Goal: Task Accomplishment & Management: Use online tool/utility

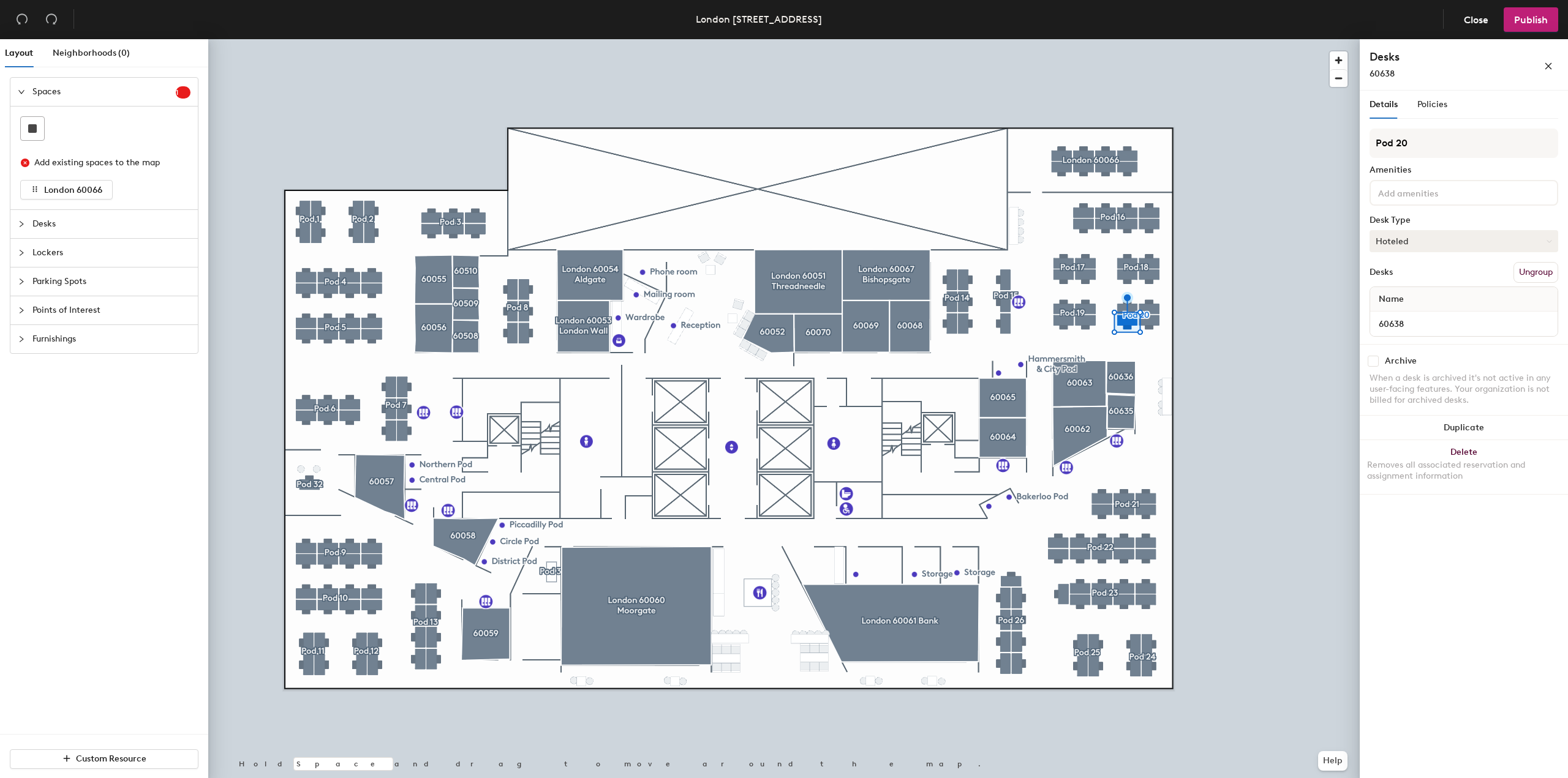
click at [1513, 245] on button "Hoteled" at bounding box center [1463, 241] width 189 height 22
click at [1508, 244] on button "Hoteled" at bounding box center [1463, 241] width 189 height 22
click at [1414, 240] on button "Hoteled" at bounding box center [1463, 241] width 189 height 22
click at [1321, 39] on div at bounding box center [784, 39] width 1151 height 0
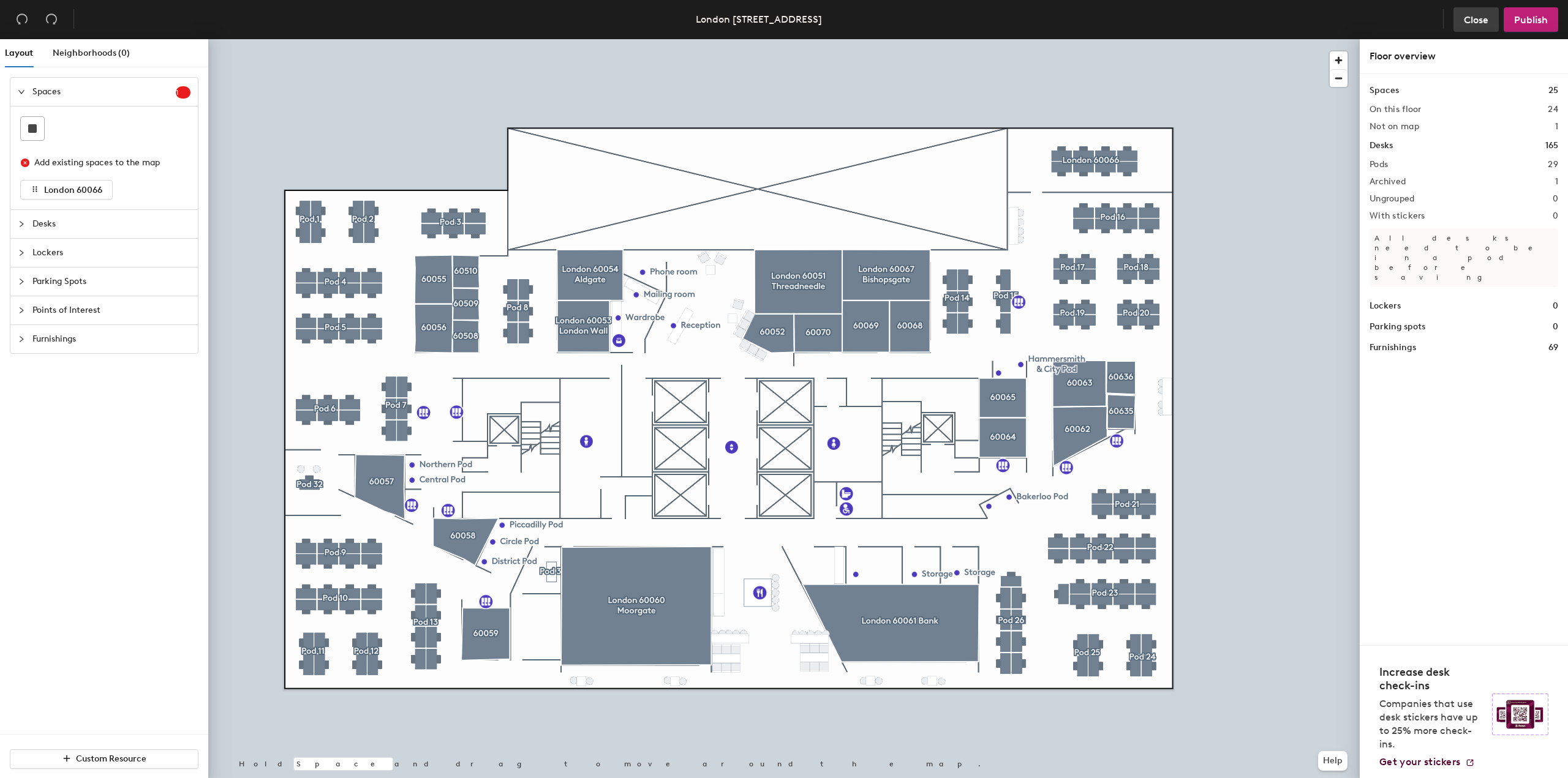
click at [1469, 19] on span "Close" at bounding box center [1476, 20] width 25 height 12
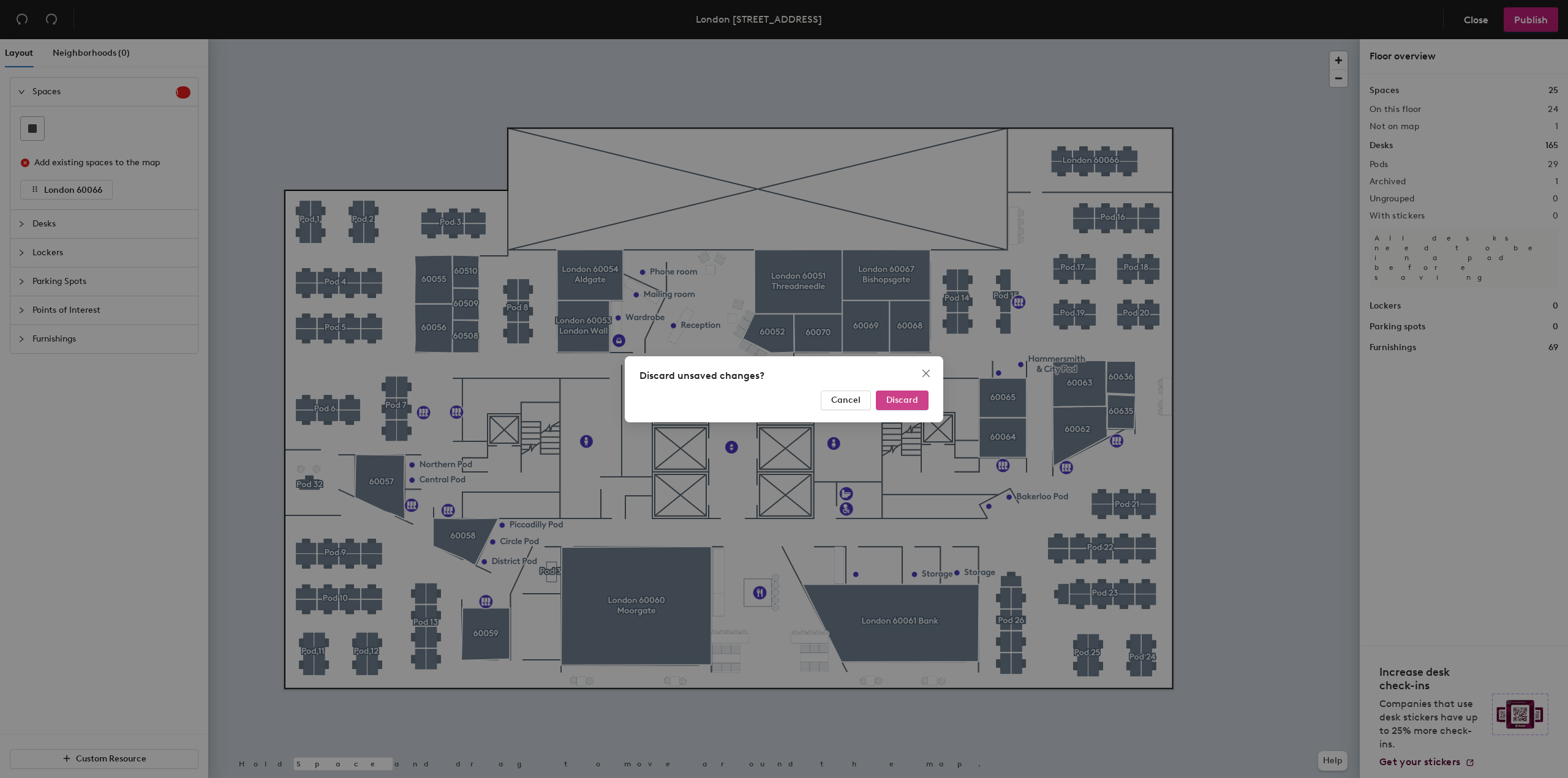
click at [895, 399] on span "Discard" at bounding box center [902, 399] width 32 height 10
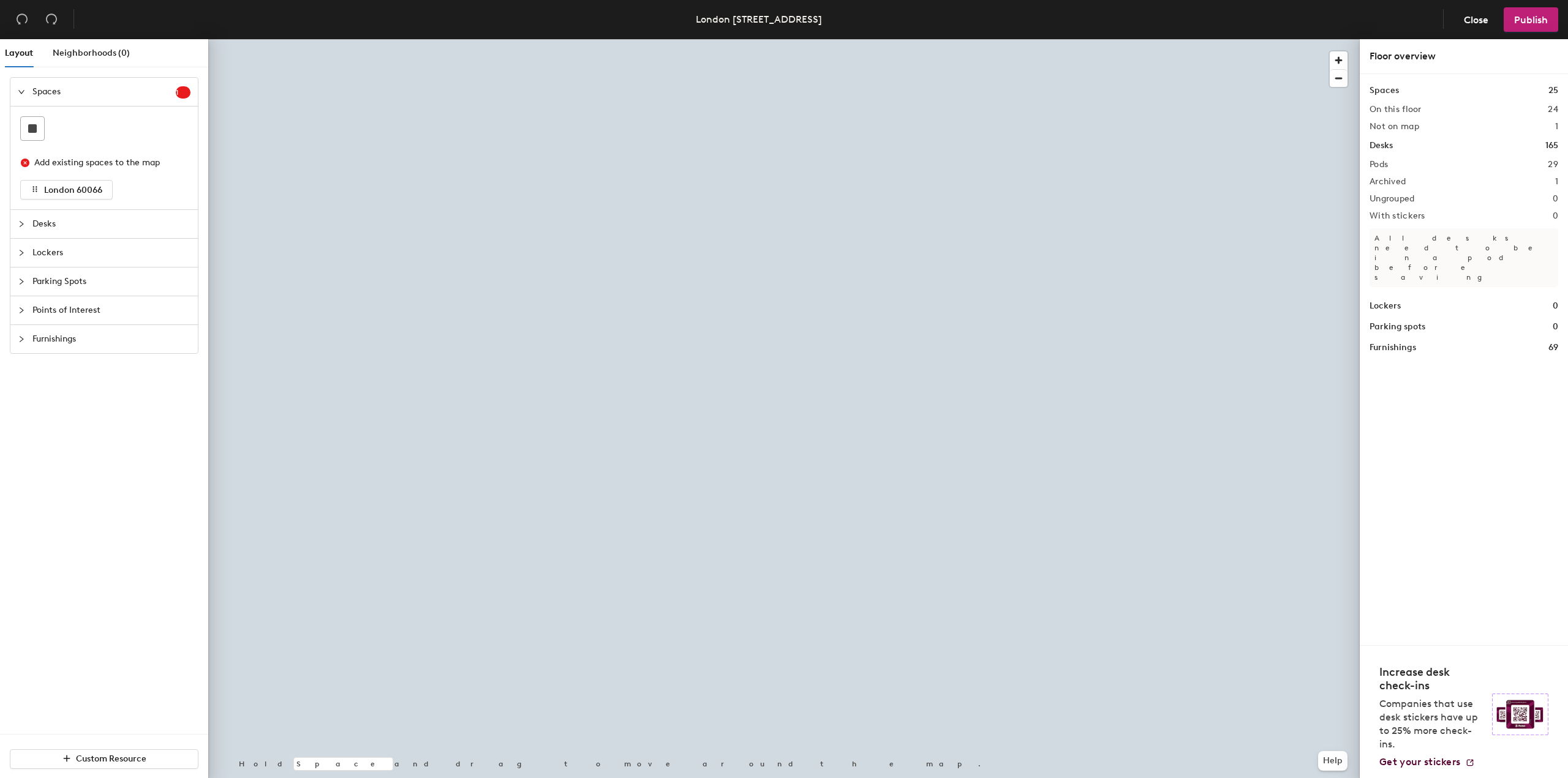
click at [1121, 39] on div at bounding box center [784, 39] width 1151 height 0
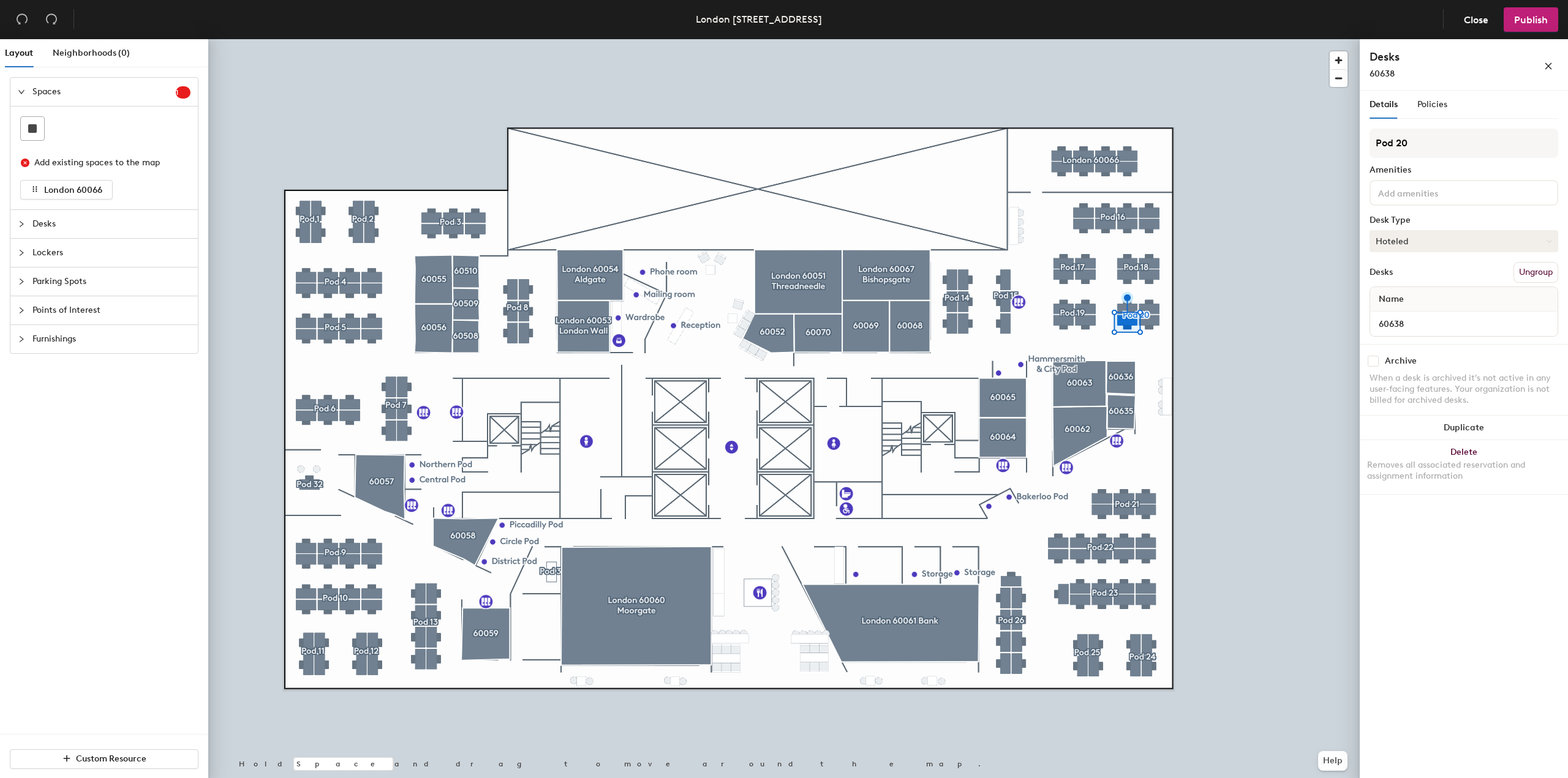
click at [1438, 242] on button "Hoteled" at bounding box center [1463, 241] width 189 height 22
click at [1439, 242] on button "Hoteled" at bounding box center [1463, 241] width 189 height 22
click at [1551, 63] on icon "close" at bounding box center [1548, 66] width 9 height 9
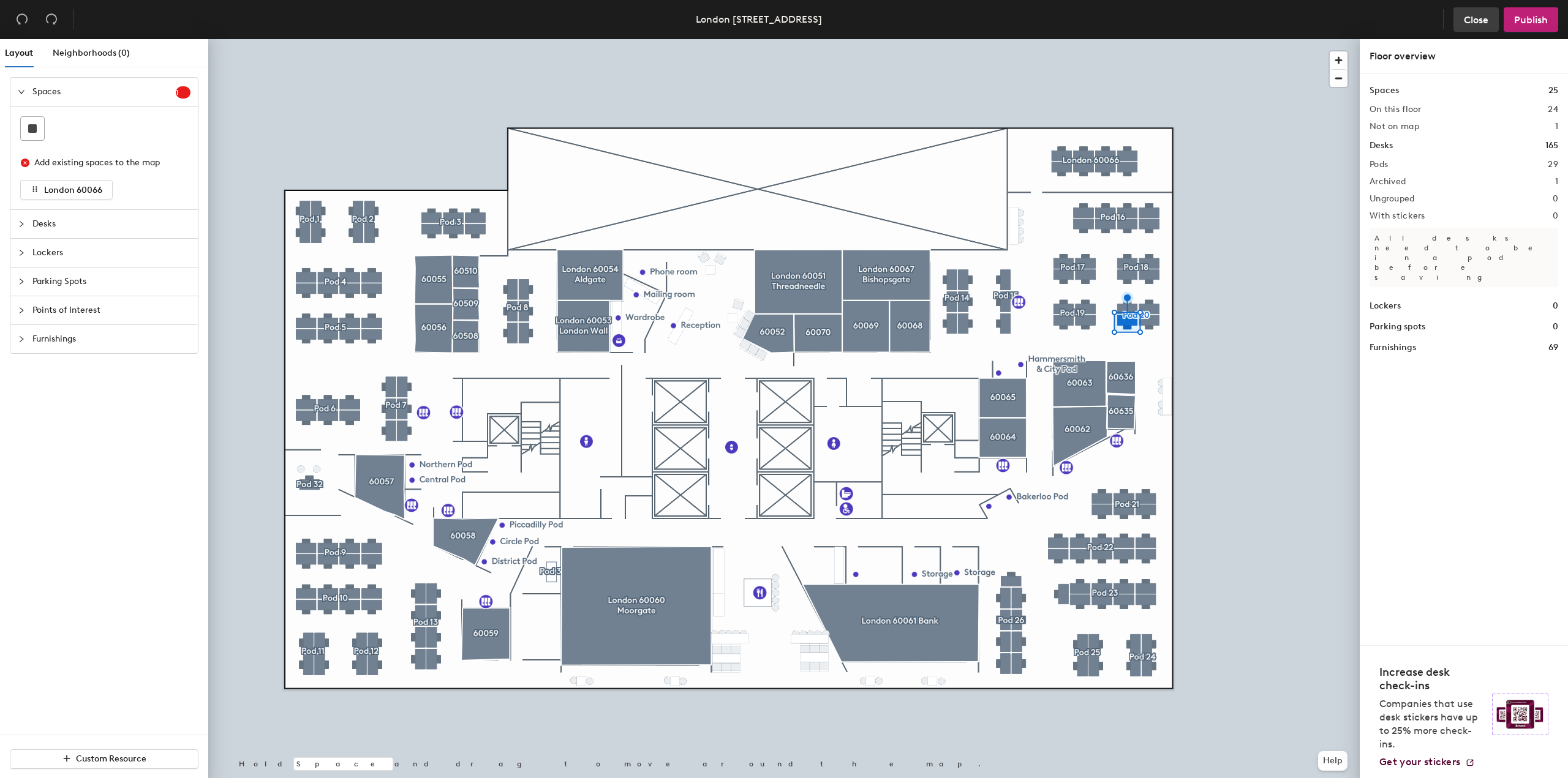
click at [1471, 17] on span "Close" at bounding box center [1476, 20] width 25 height 12
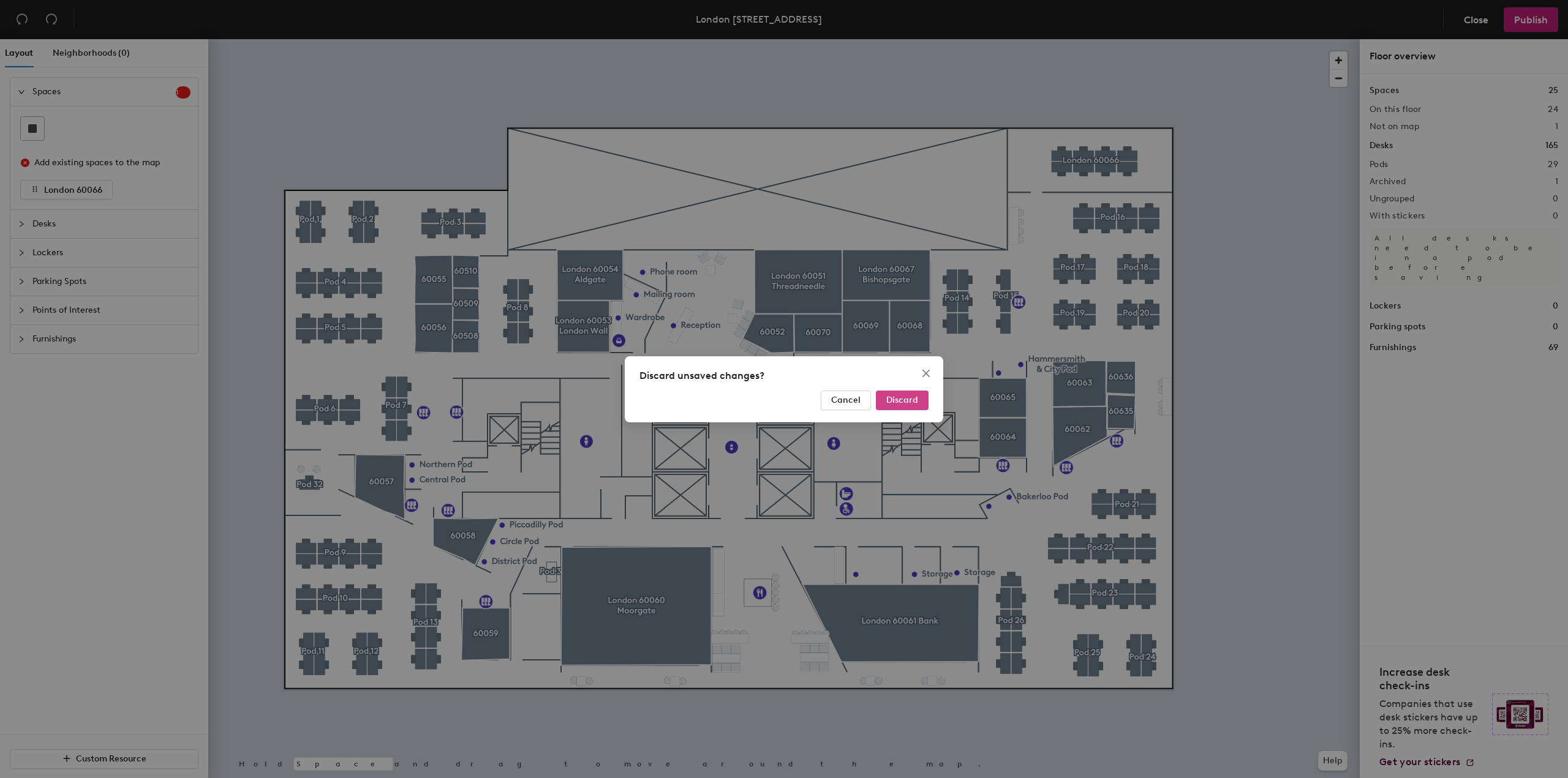
click at [889, 399] on span "Discard" at bounding box center [902, 399] width 32 height 10
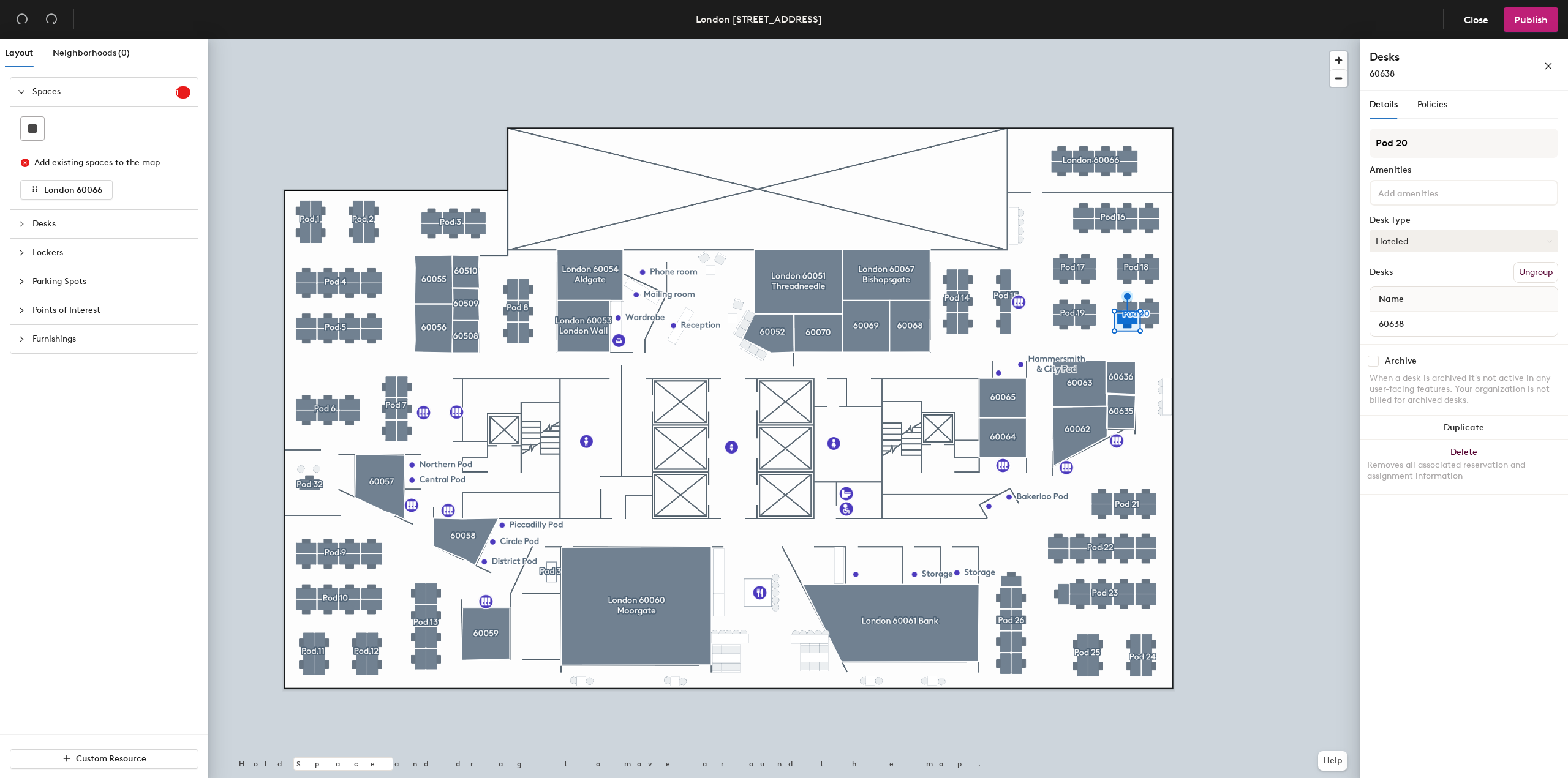
click at [1426, 245] on button "Hoteled" at bounding box center [1463, 241] width 189 height 22
click at [1425, 242] on button "Hoteled" at bounding box center [1463, 241] width 189 height 22
click at [1546, 64] on icon "close" at bounding box center [1548, 66] width 7 height 7
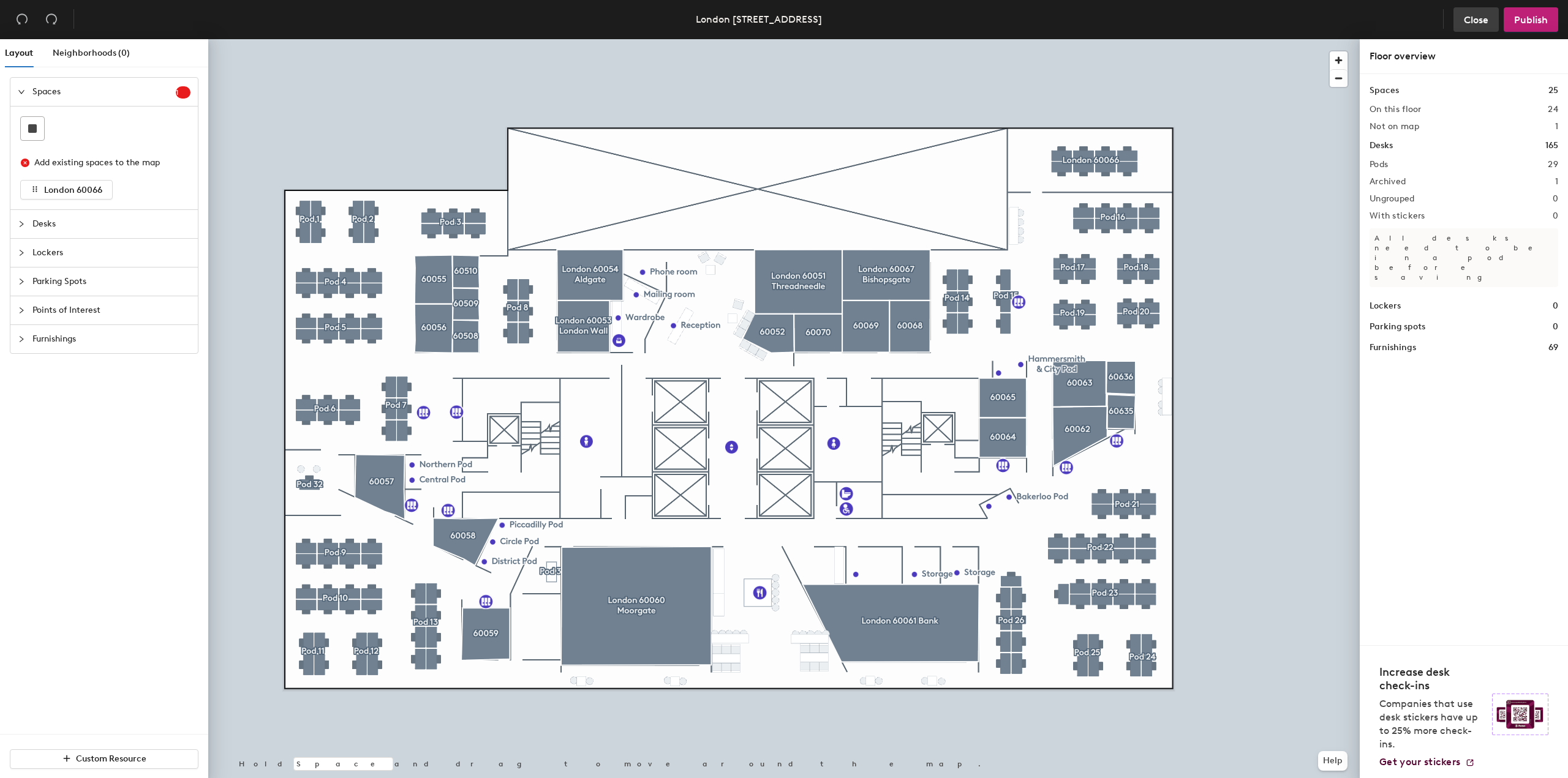
click at [1478, 17] on span "Close" at bounding box center [1476, 20] width 25 height 12
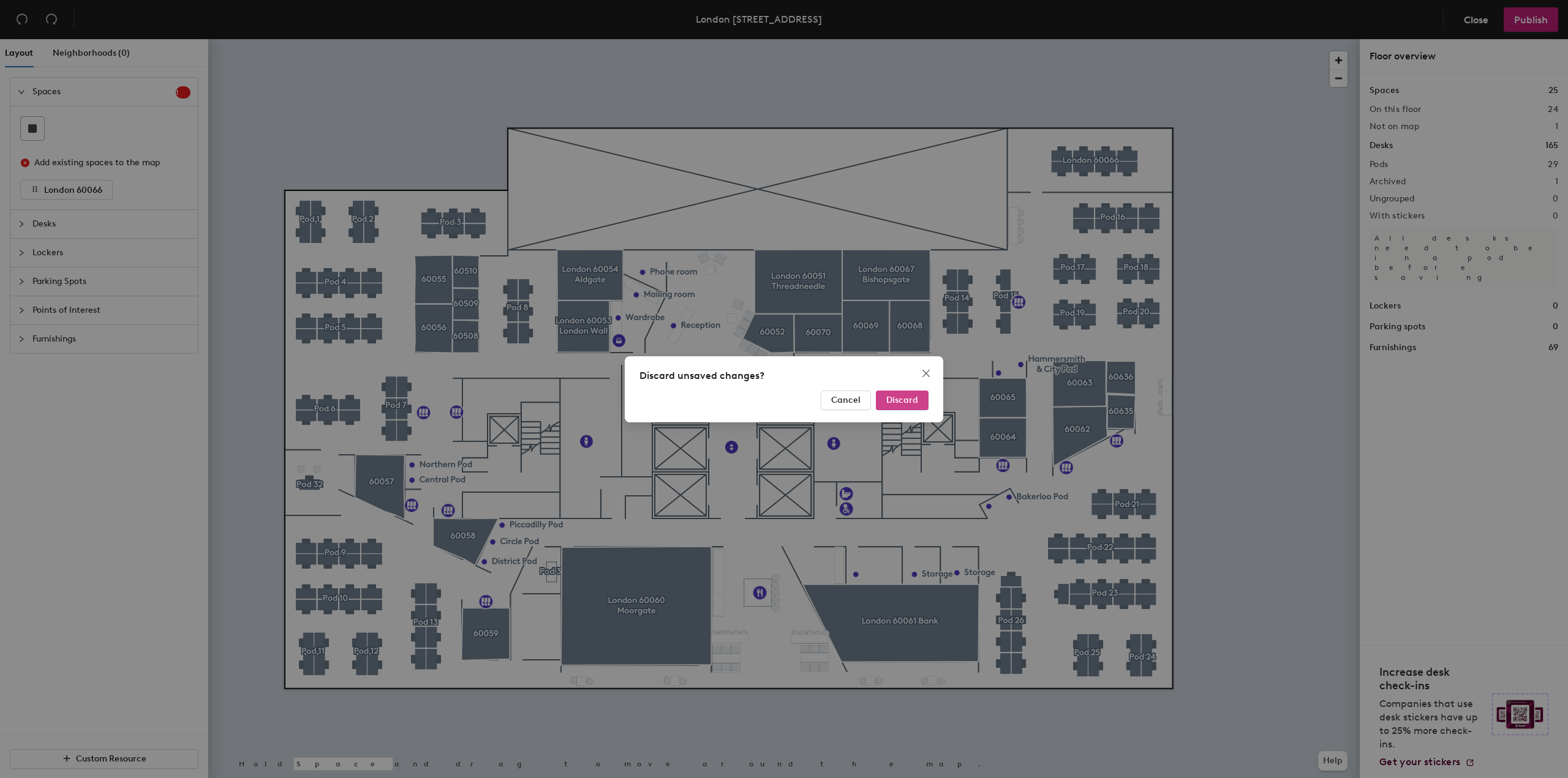
click at [897, 397] on span "Discard" at bounding box center [902, 399] width 32 height 10
